Goal: Transaction & Acquisition: Download file/media

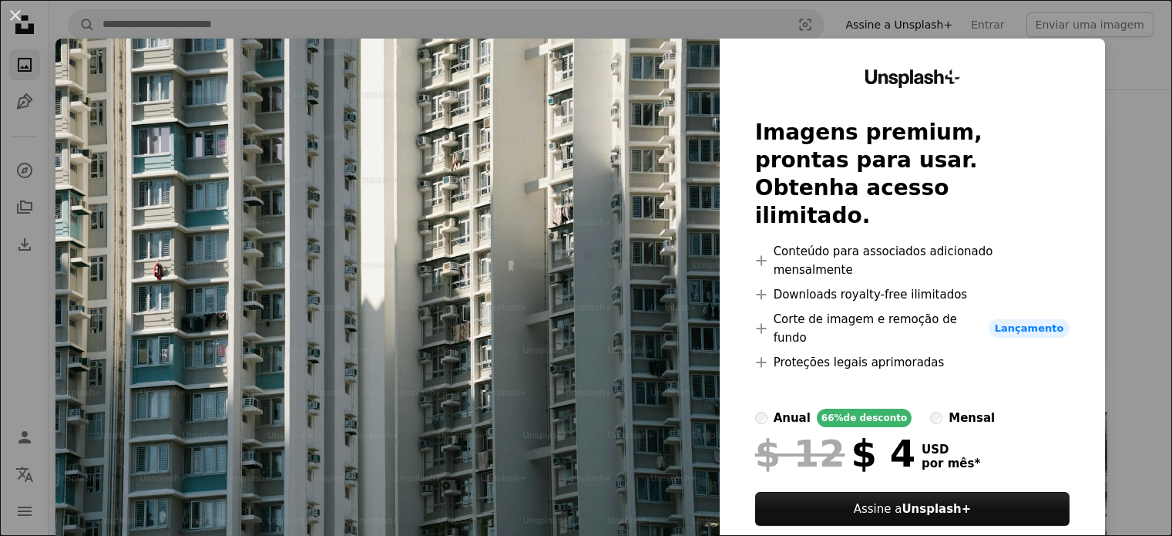
scroll to position [154, 0]
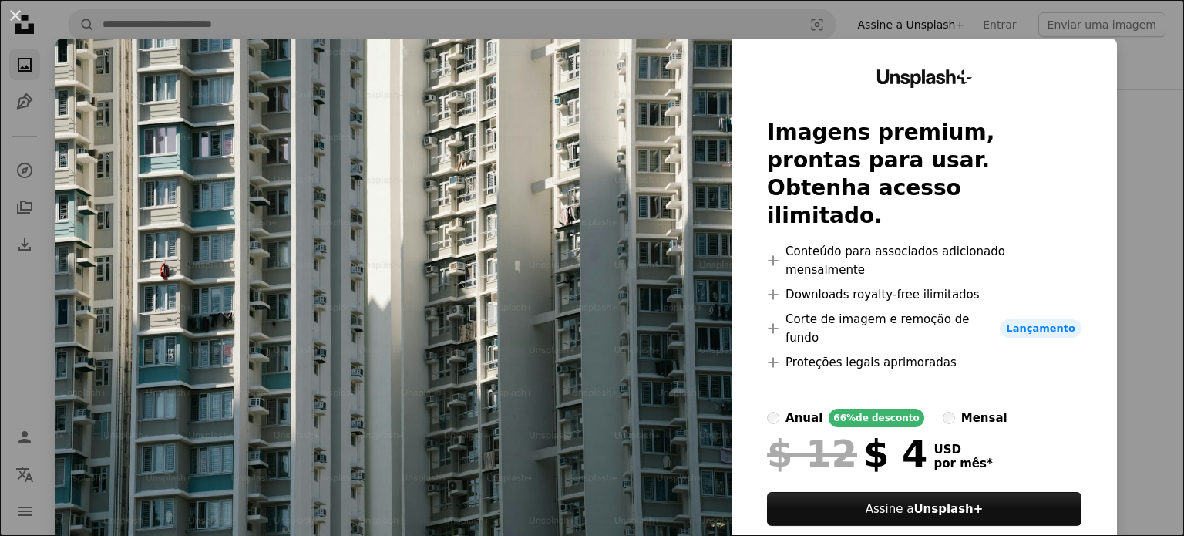
click at [0, 221] on div "An X shape Unsplash+ Imagens premium, prontas para usar. Obtenha acesso ilimita…" at bounding box center [592, 268] width 1184 height 536
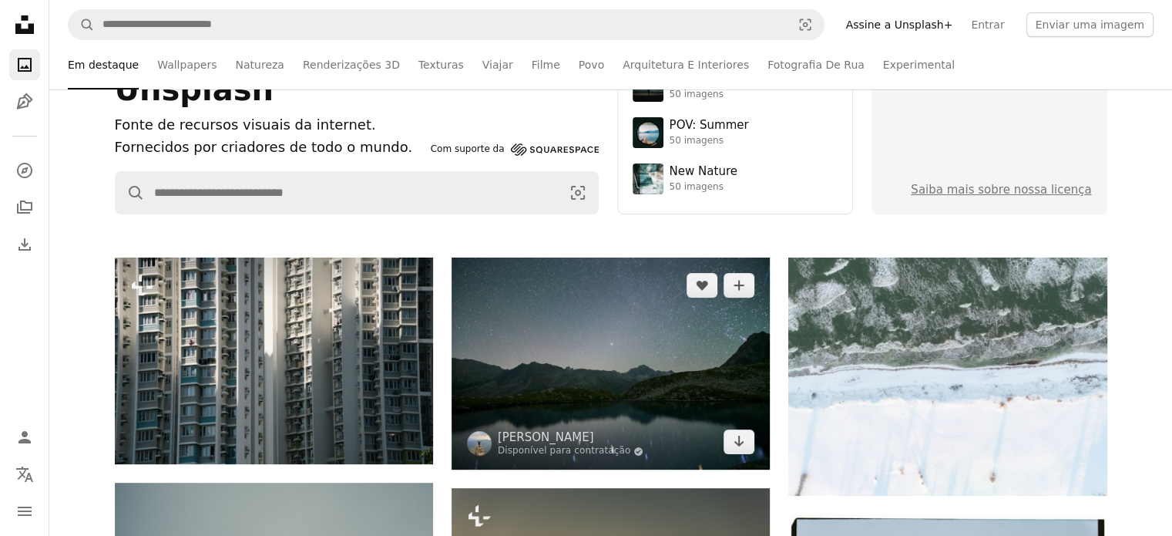
scroll to position [231, 0]
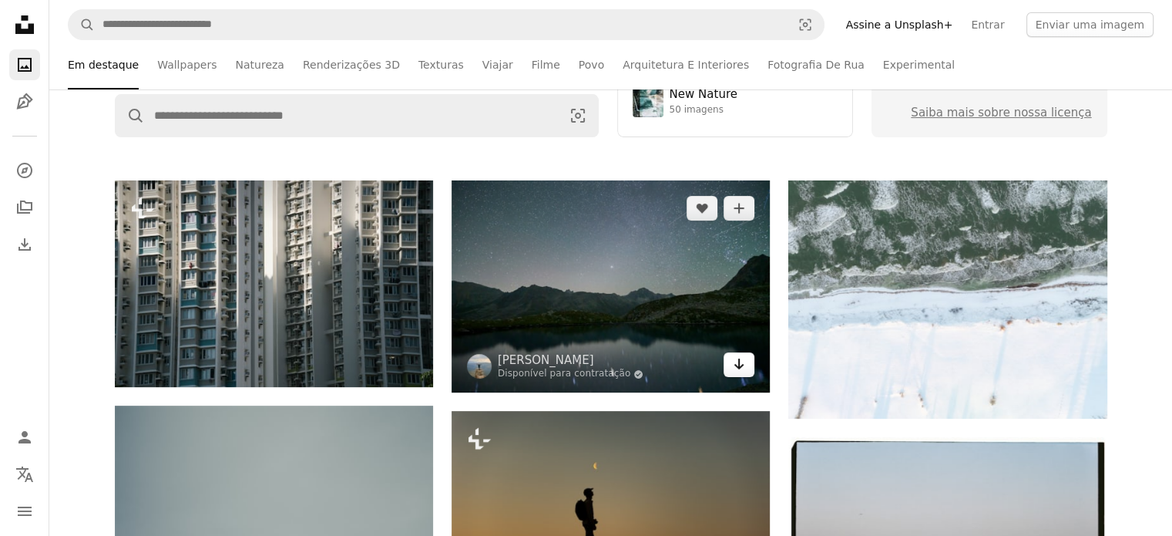
click at [741, 366] on icon "Baixar" at bounding box center [740, 363] width 10 height 11
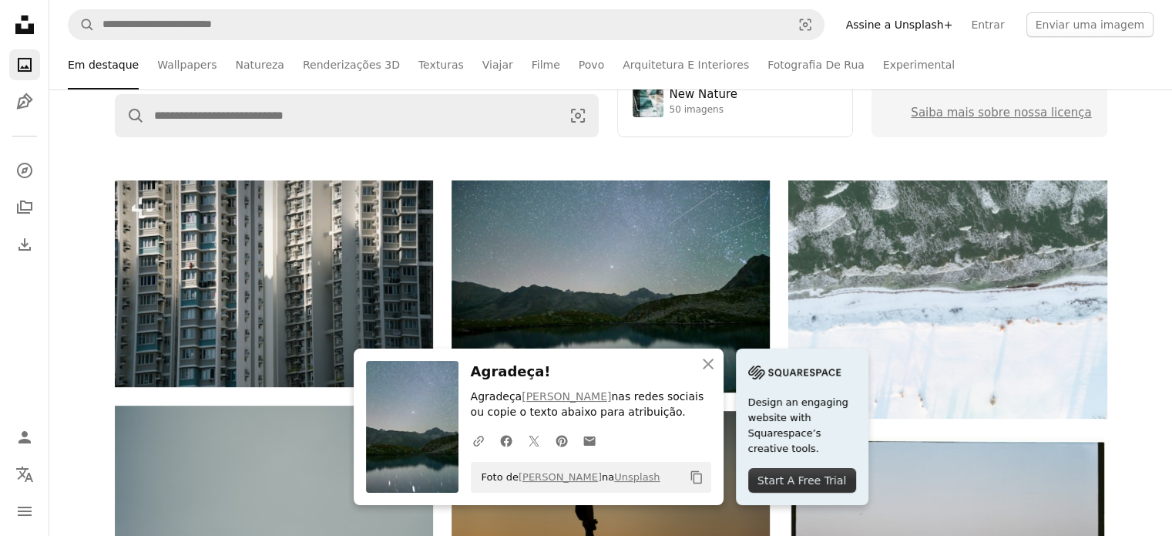
click at [133, 160] on div "Unsplash Fonte de recursos visuais da internet. Fornecidos por criadores de tod…" at bounding box center [610, 19] width 1123 height 322
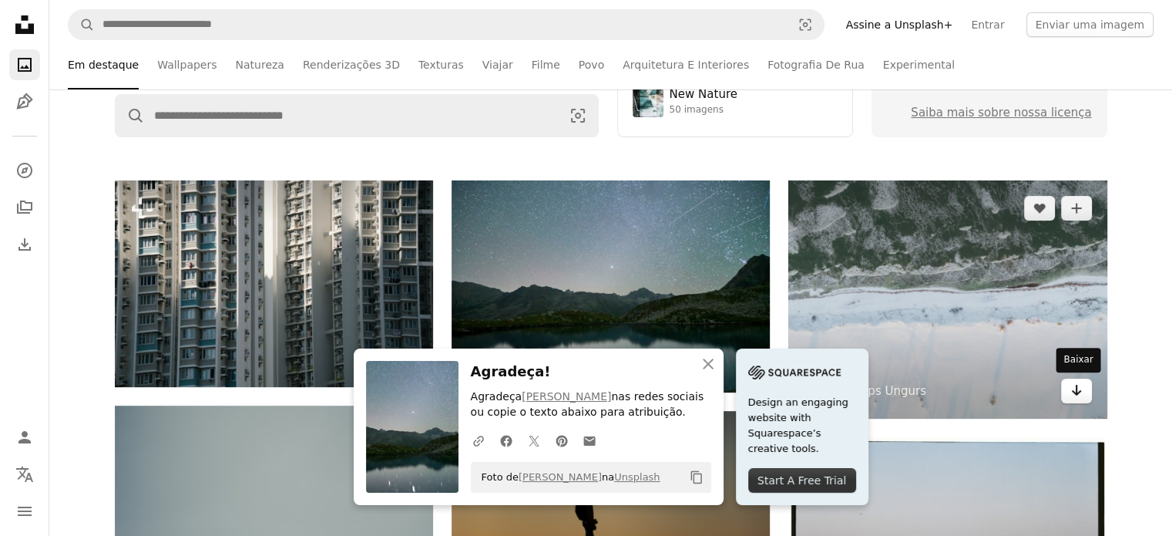
click at [1081, 397] on icon "Arrow pointing down" at bounding box center [1077, 390] width 12 height 18
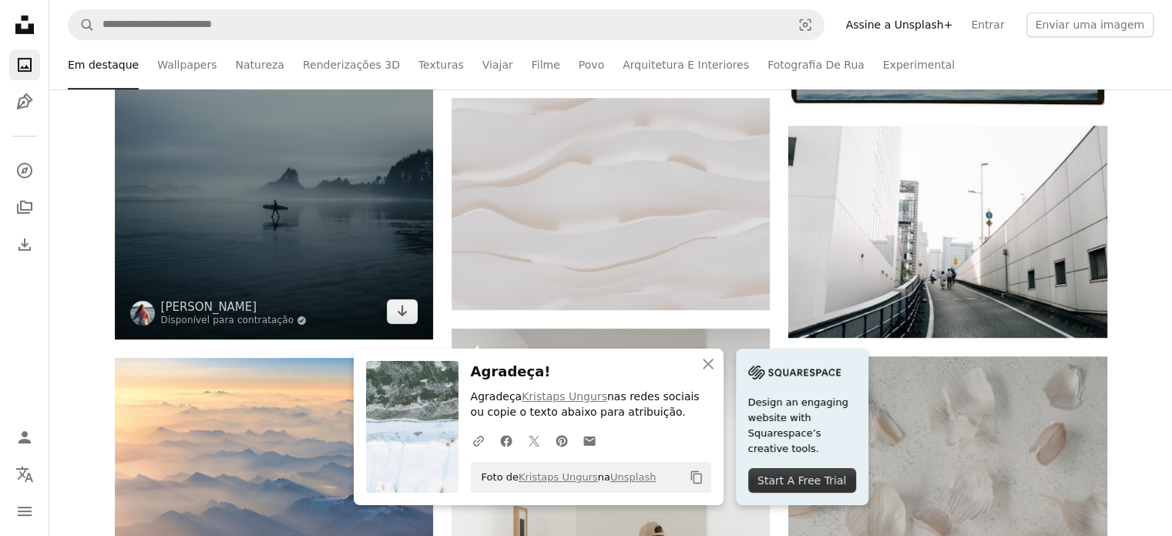
scroll to position [848, 0]
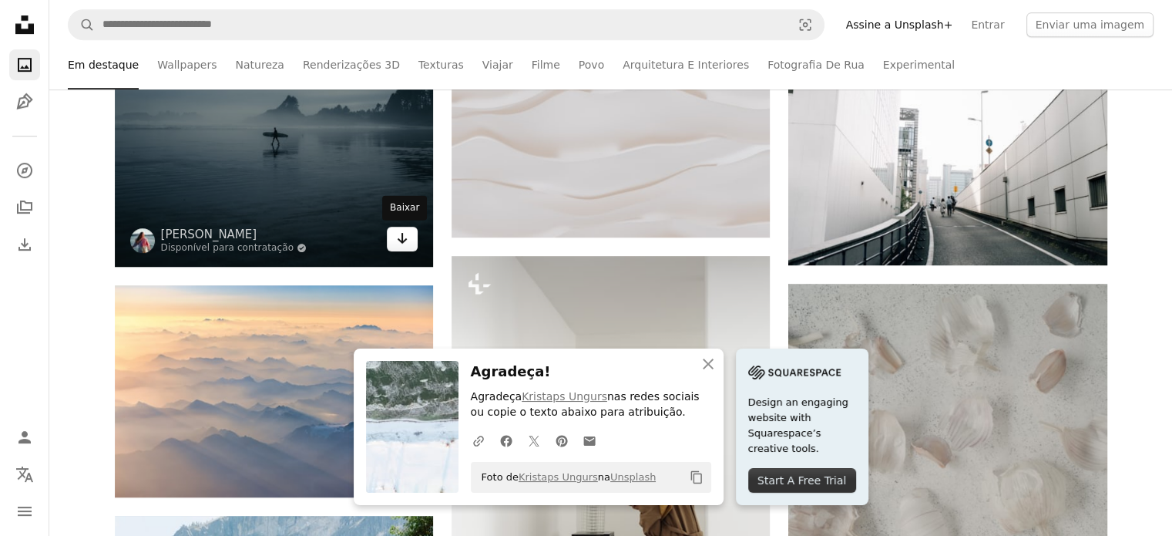
click at [397, 237] on icon "Arrow pointing down" at bounding box center [402, 238] width 12 height 18
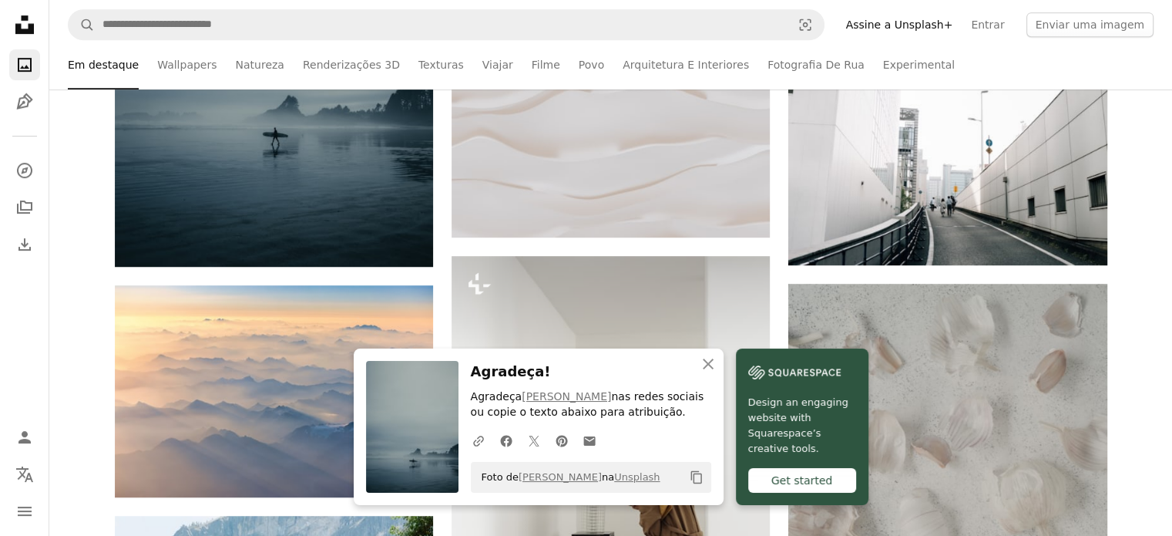
scroll to position [845, 0]
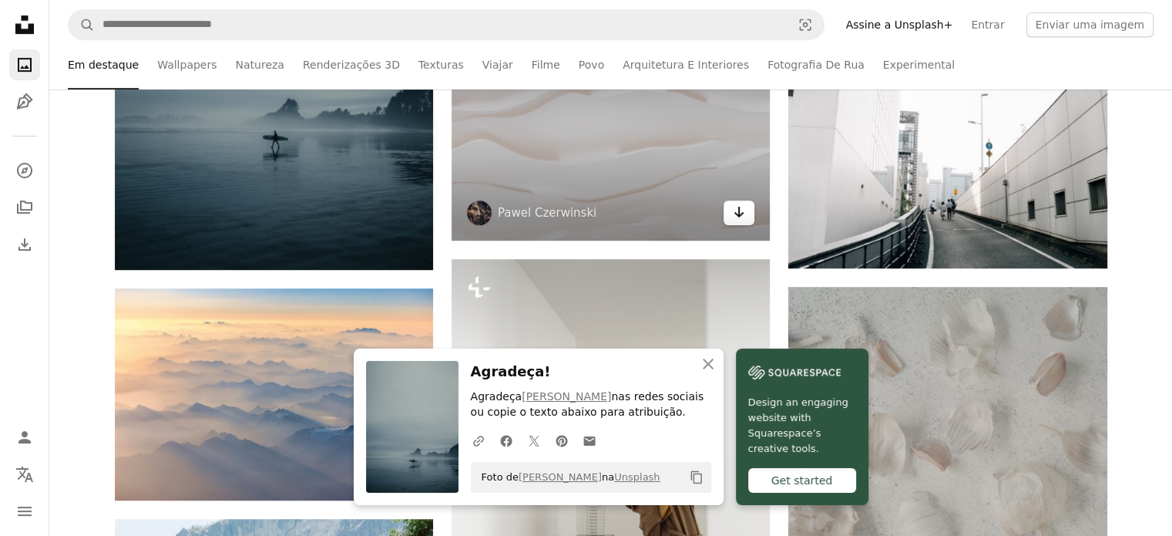
click at [743, 214] on icon "Arrow pointing down" at bounding box center [739, 212] width 12 height 18
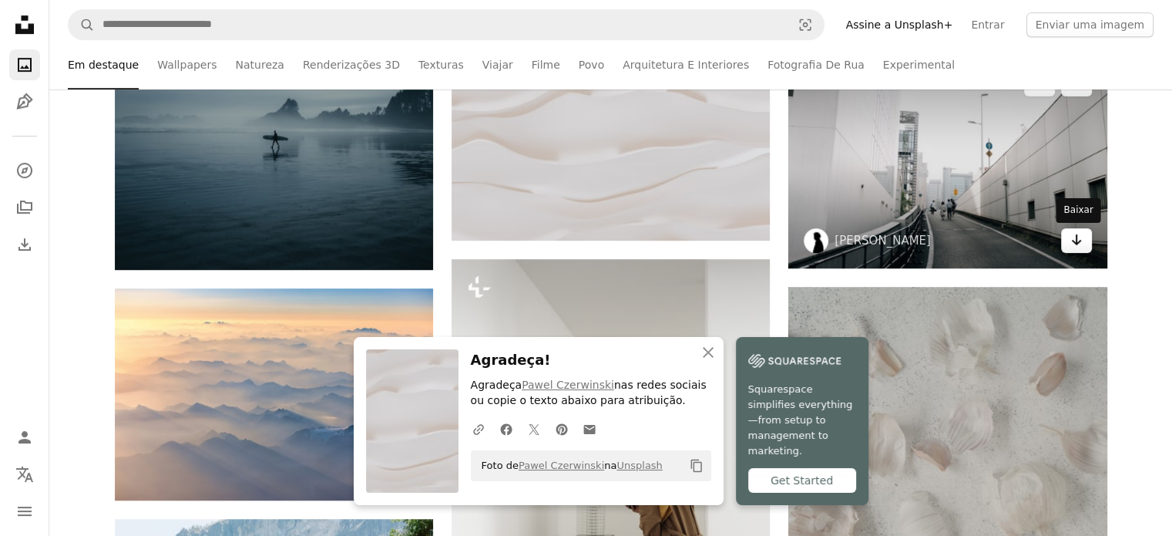
click at [1071, 244] on icon "Arrow pointing down" at bounding box center [1077, 239] width 12 height 18
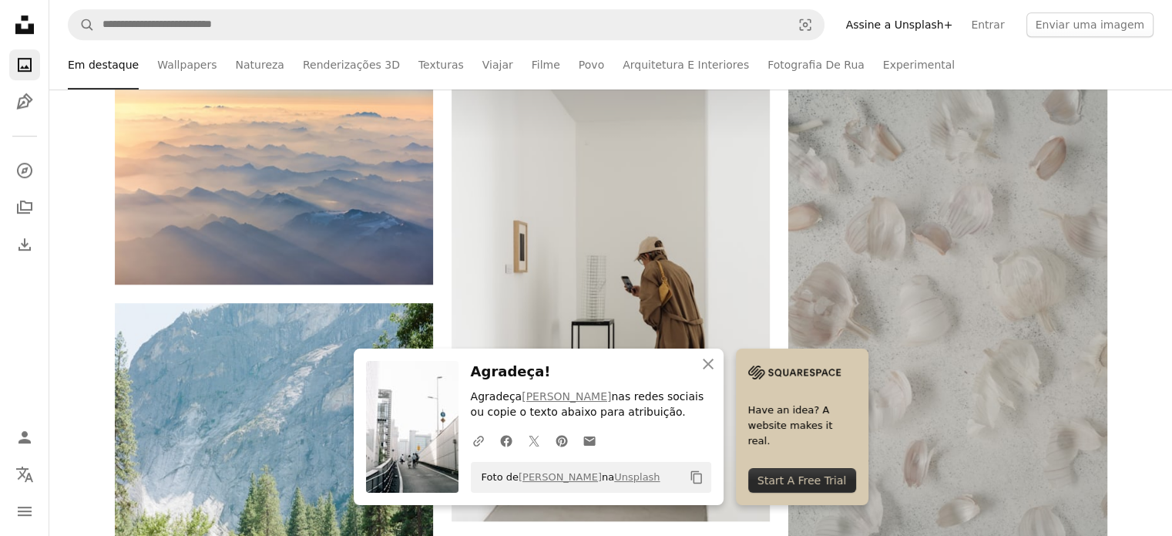
scroll to position [1076, 0]
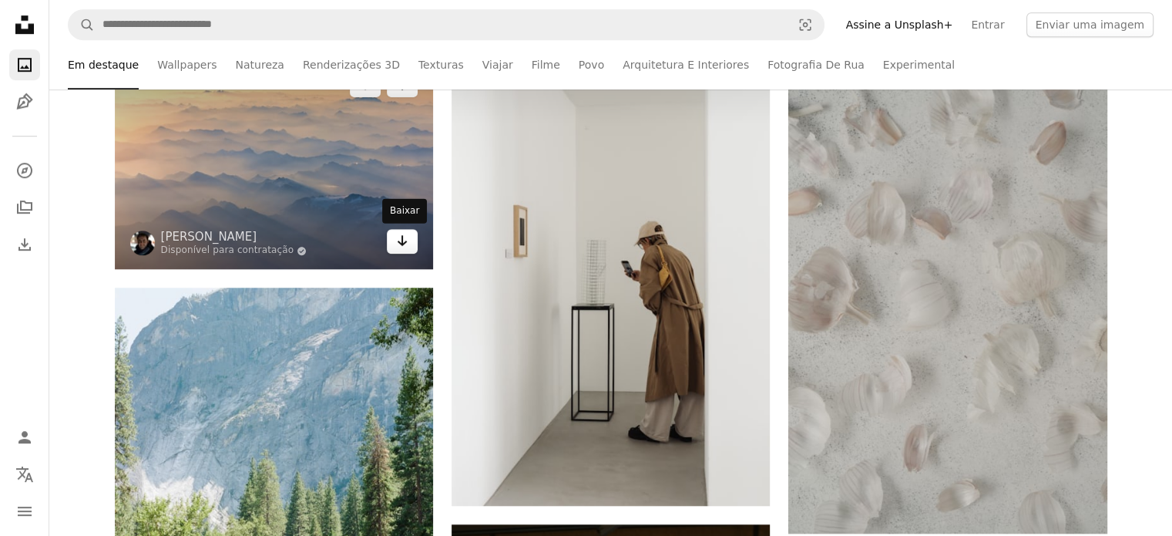
click at [404, 247] on icon "Arrow pointing down" at bounding box center [402, 240] width 12 height 18
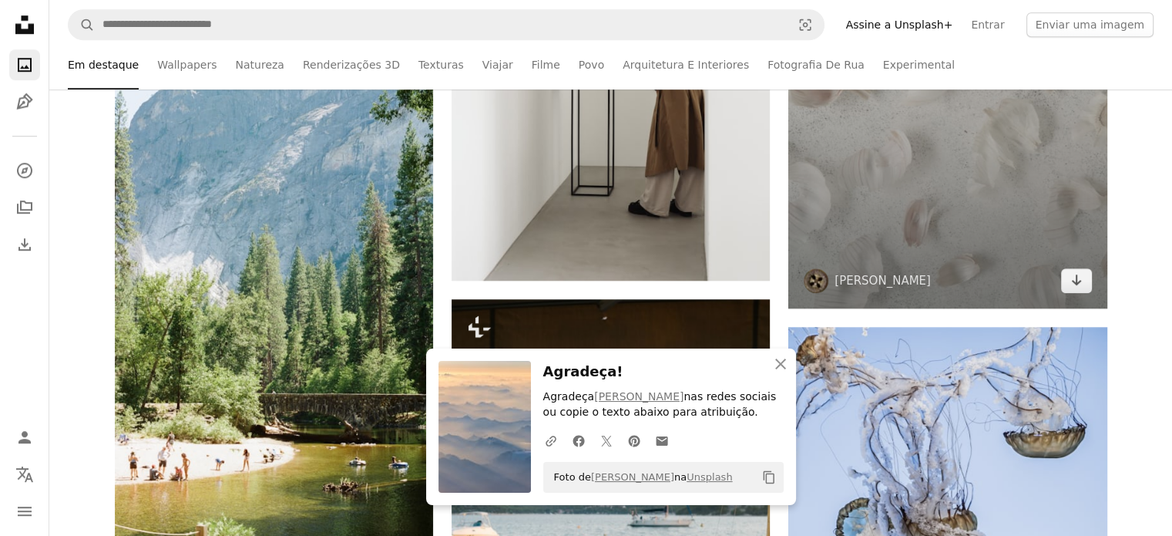
scroll to position [1307, 0]
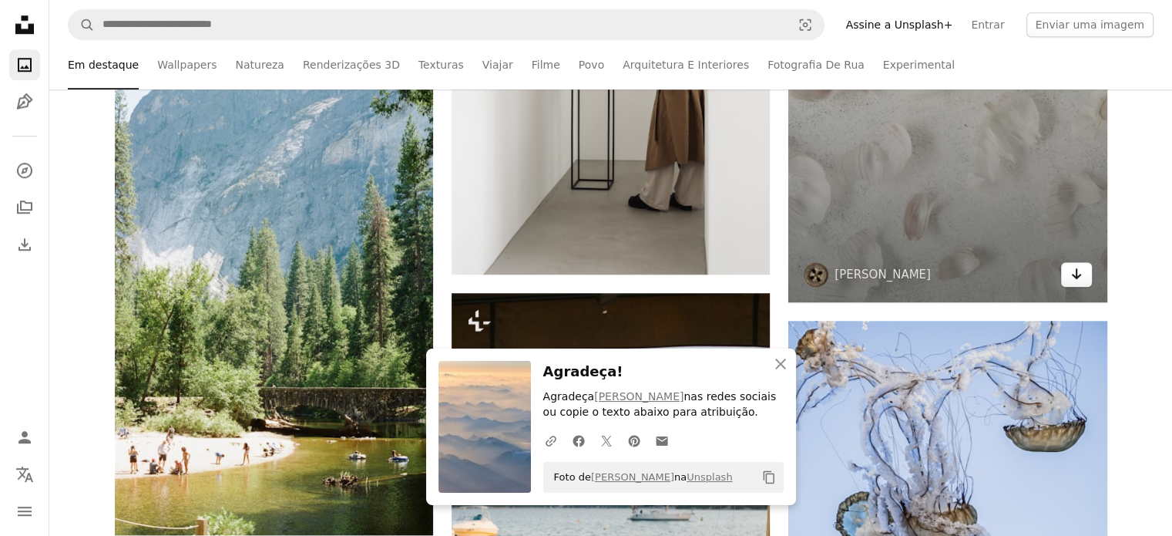
click at [1071, 277] on icon "Arrow pointing down" at bounding box center [1077, 273] width 12 height 18
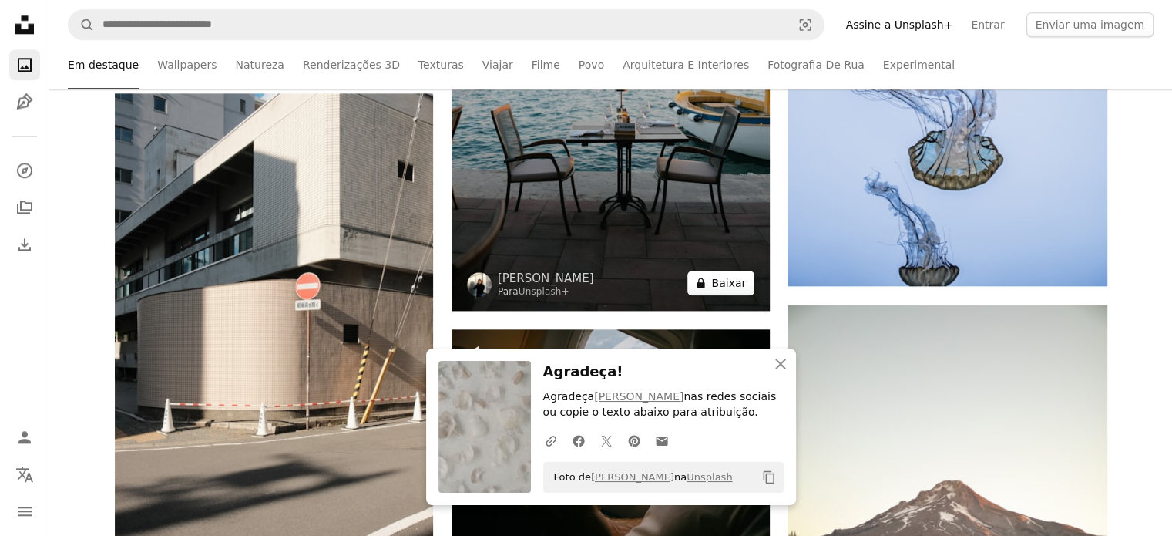
scroll to position [1770, 0]
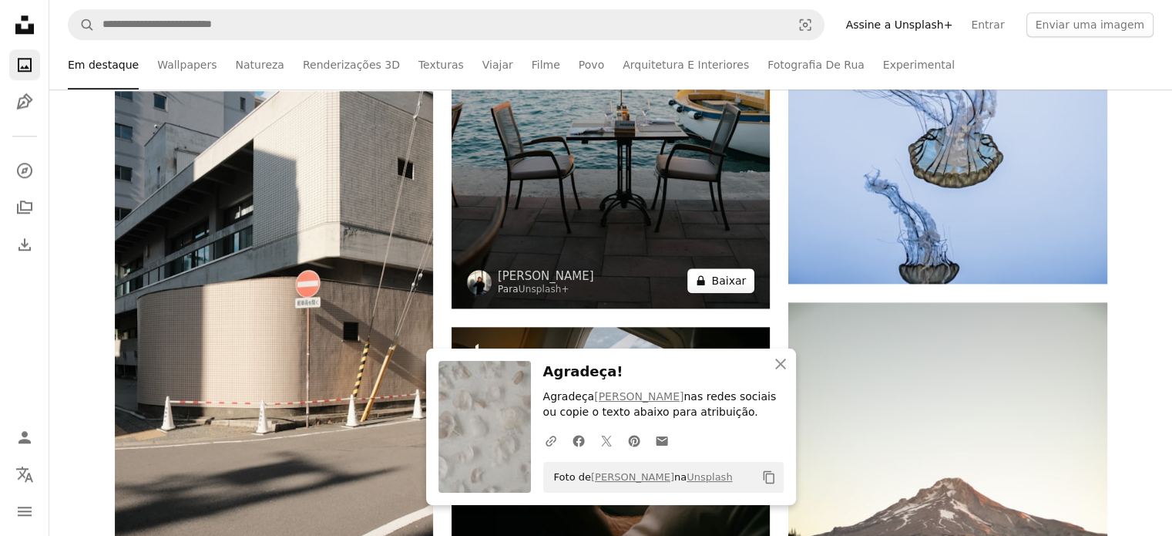
click at [737, 277] on button "A lock Baixar" at bounding box center [720, 280] width 67 height 25
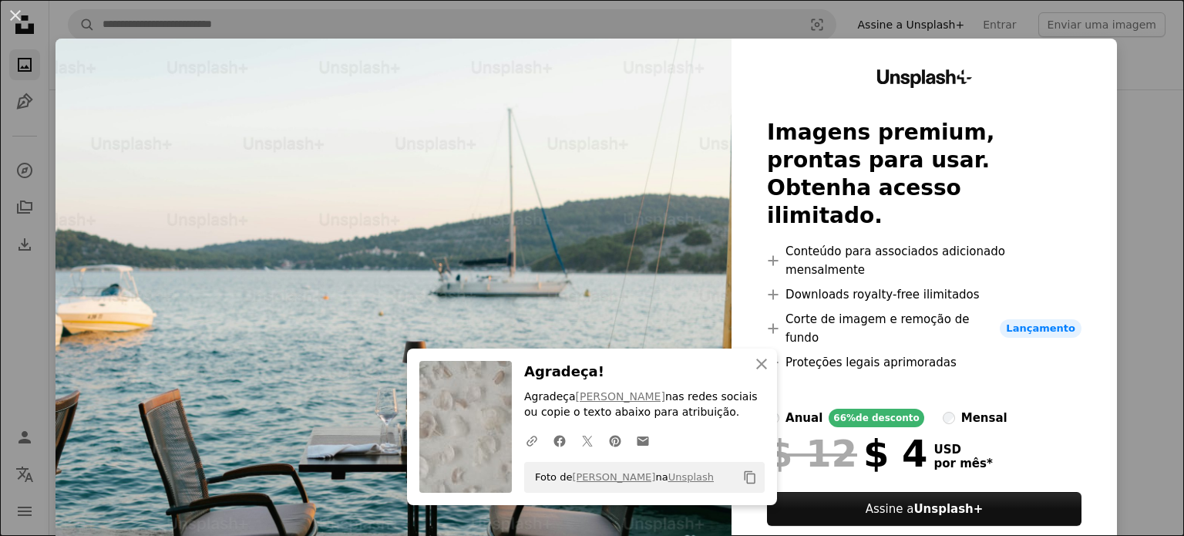
click at [1133, 46] on div "An X shape An X shape Fechar Agradeça! Agradeça [PERSON_NAME] nas redes sociais…" at bounding box center [592, 268] width 1184 height 536
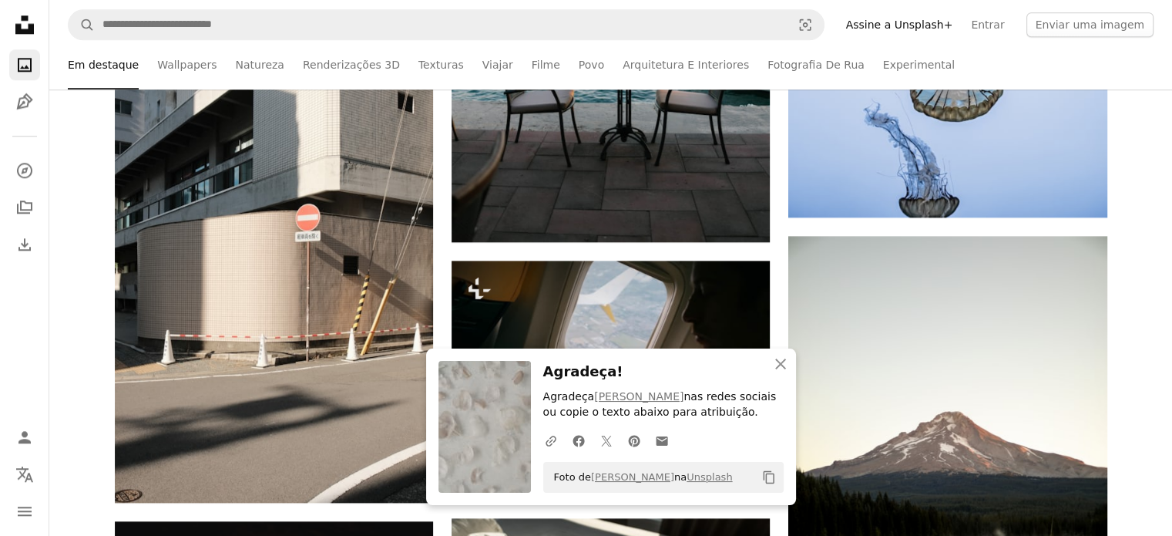
scroll to position [2078, 0]
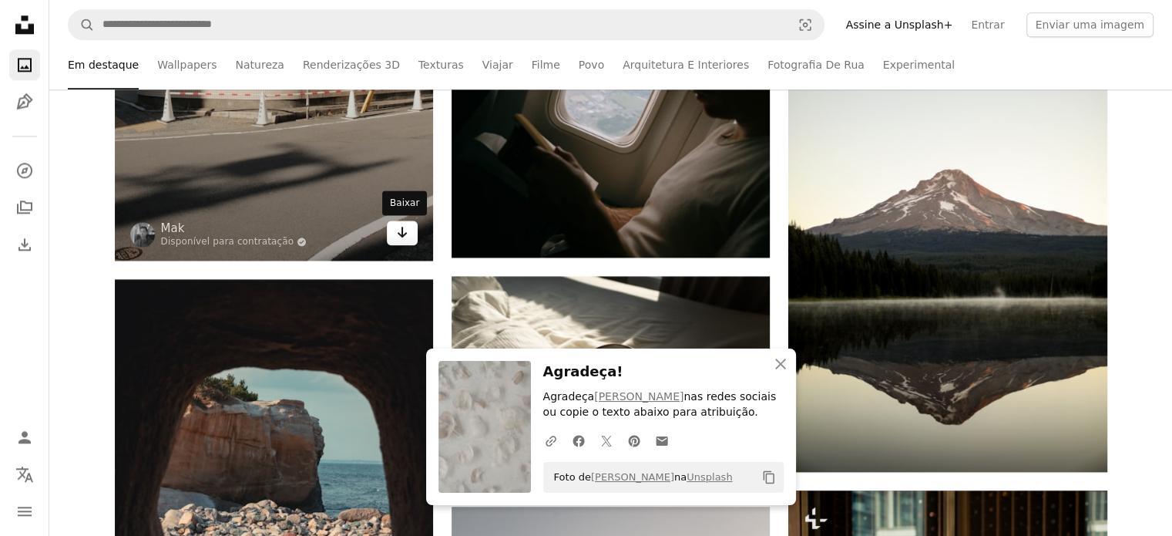
click at [408, 234] on link "Arrow pointing down" at bounding box center [402, 232] width 31 height 25
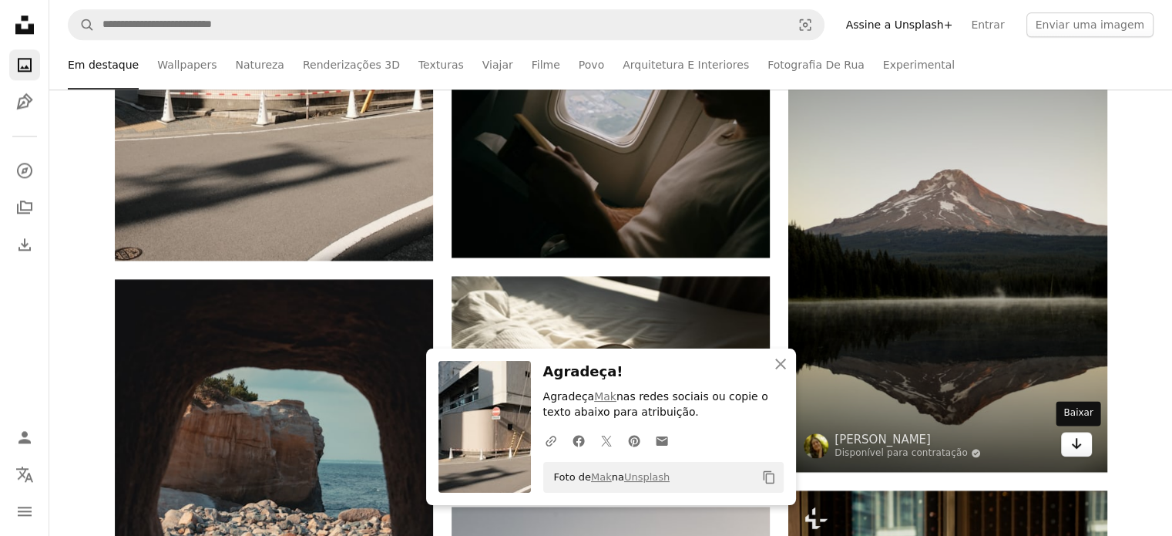
click at [1078, 449] on icon "Arrow pointing down" at bounding box center [1077, 443] width 12 height 18
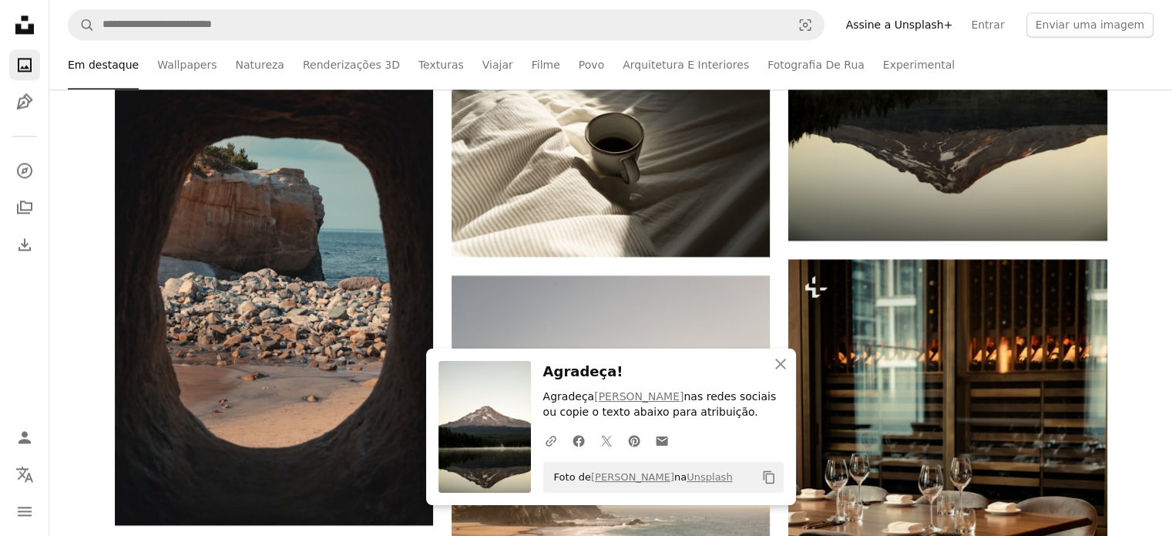
click at [79, 382] on div "Plus sign for Unsplash+ A heart A plus sign [PERSON_NAME] Para Unsplash+ A lock…" at bounding box center [610, 261] width 1123 height 4318
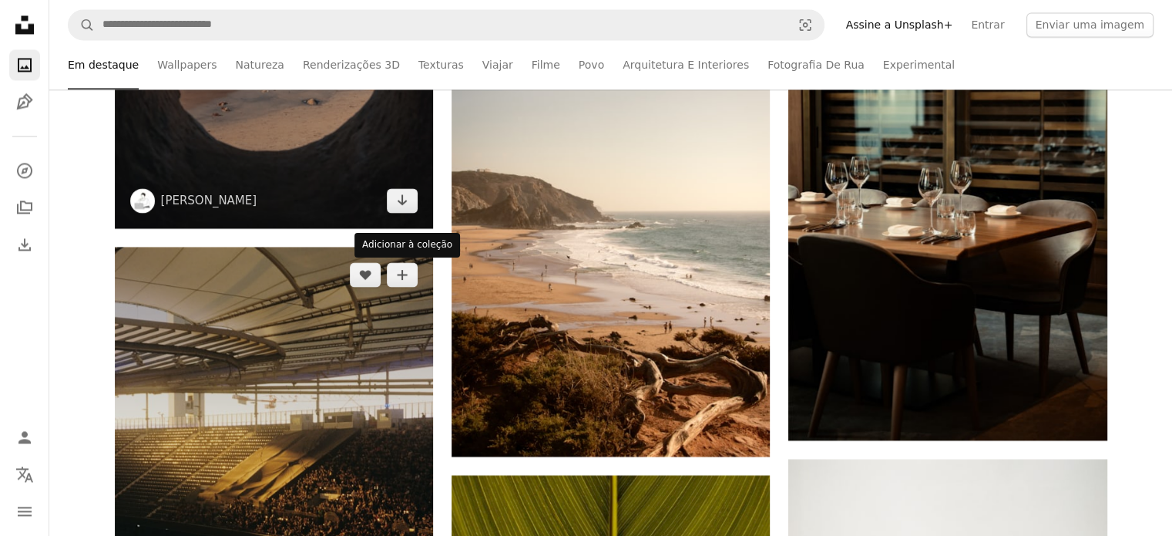
scroll to position [2617, 0]
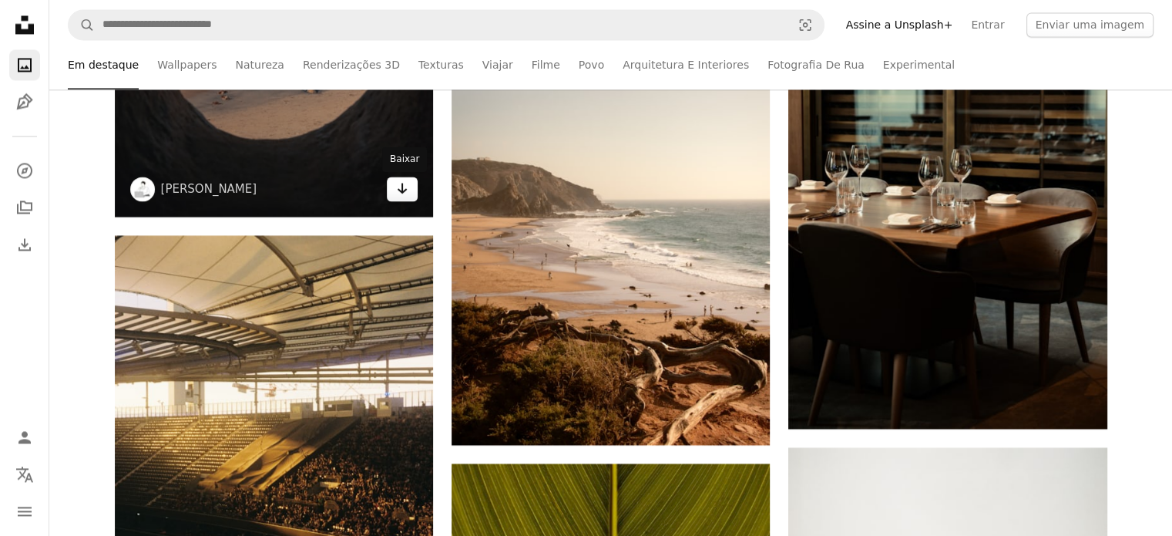
click at [406, 190] on icon "Baixar" at bounding box center [403, 188] width 10 height 11
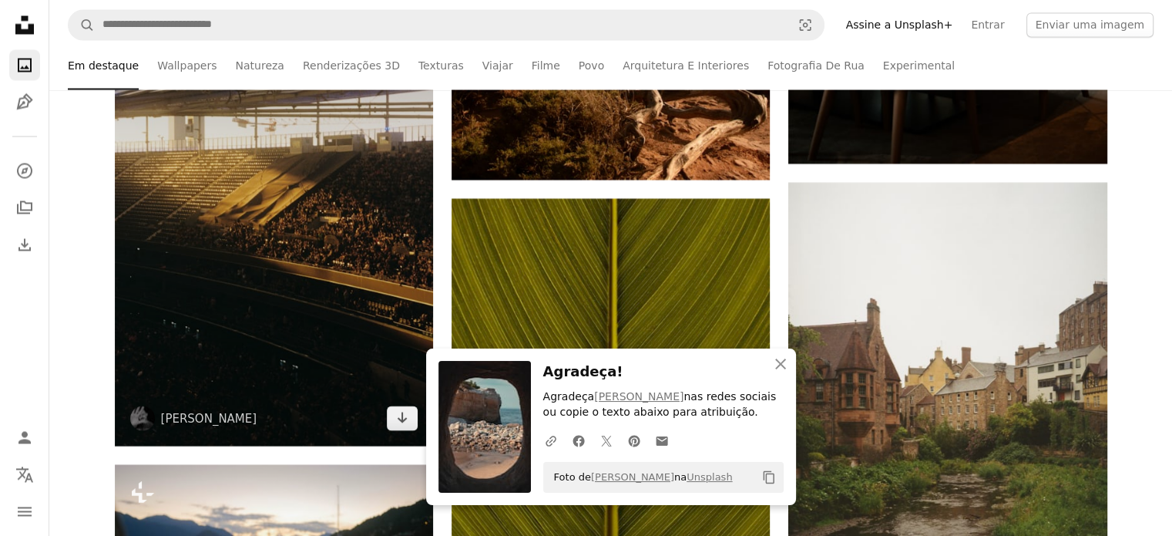
scroll to position [2926, 0]
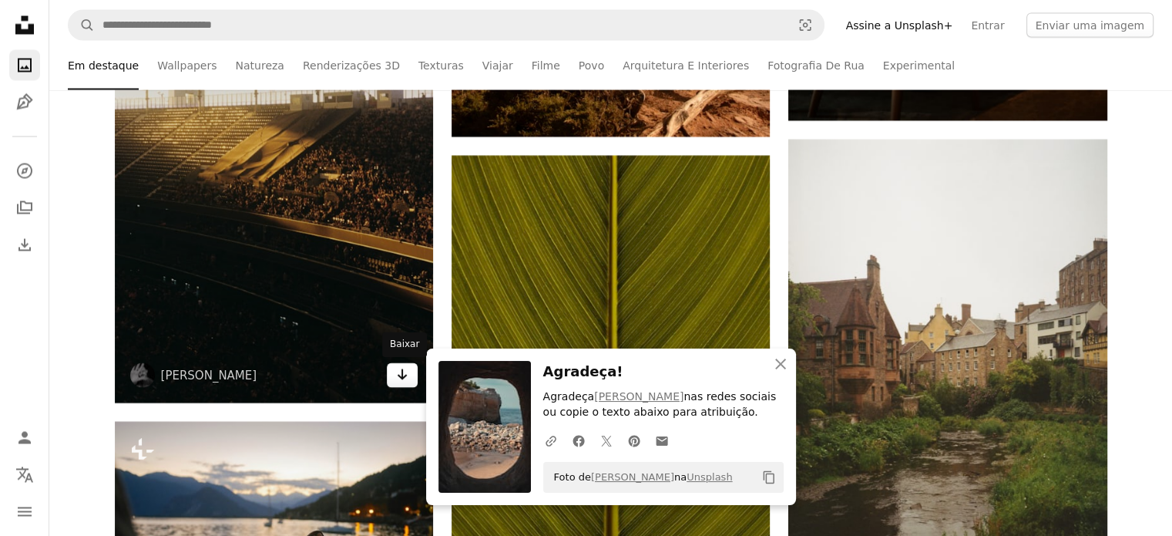
click at [395, 380] on link "Arrow pointing down" at bounding box center [402, 374] width 31 height 25
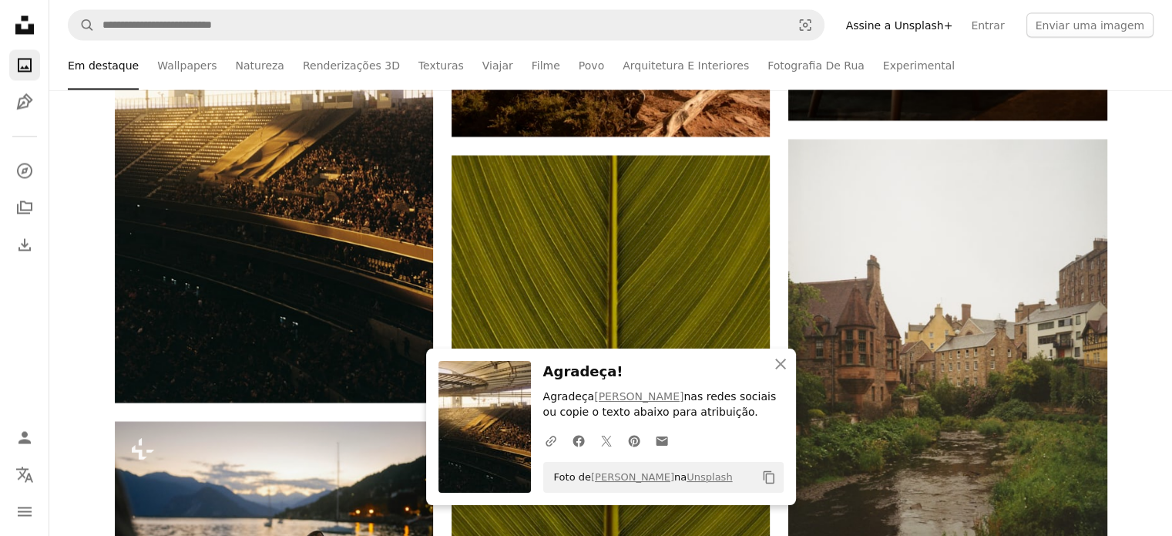
click at [76, 294] on div "Plus sign for Unsplash+ A heart A plus sign [PERSON_NAME] Para Unsplash+ A lock…" at bounding box center [610, 339] width 1123 height 5707
click at [780, 363] on icon "button" at bounding box center [780, 363] width 11 height 11
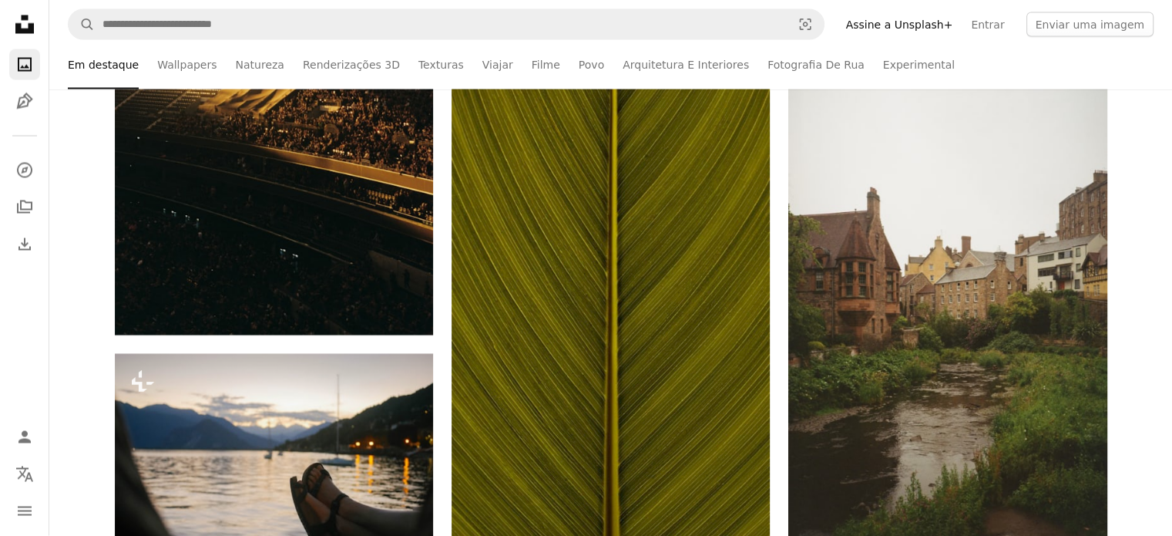
scroll to position [3234, 0]
